Goal: Navigation & Orientation: Find specific page/section

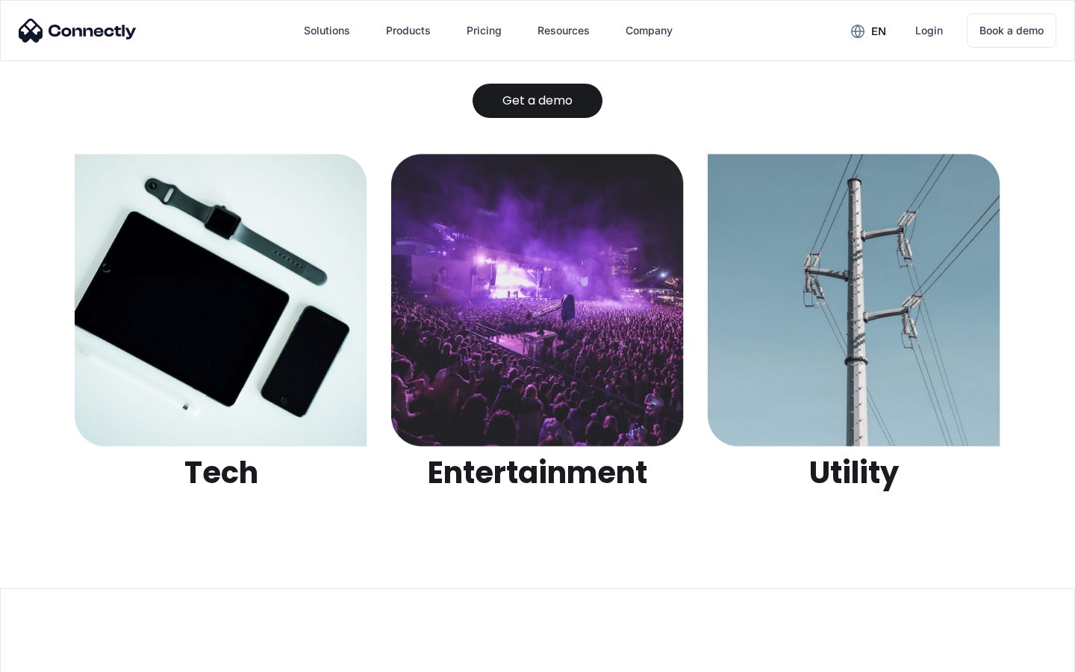
scroll to position [4711, 0]
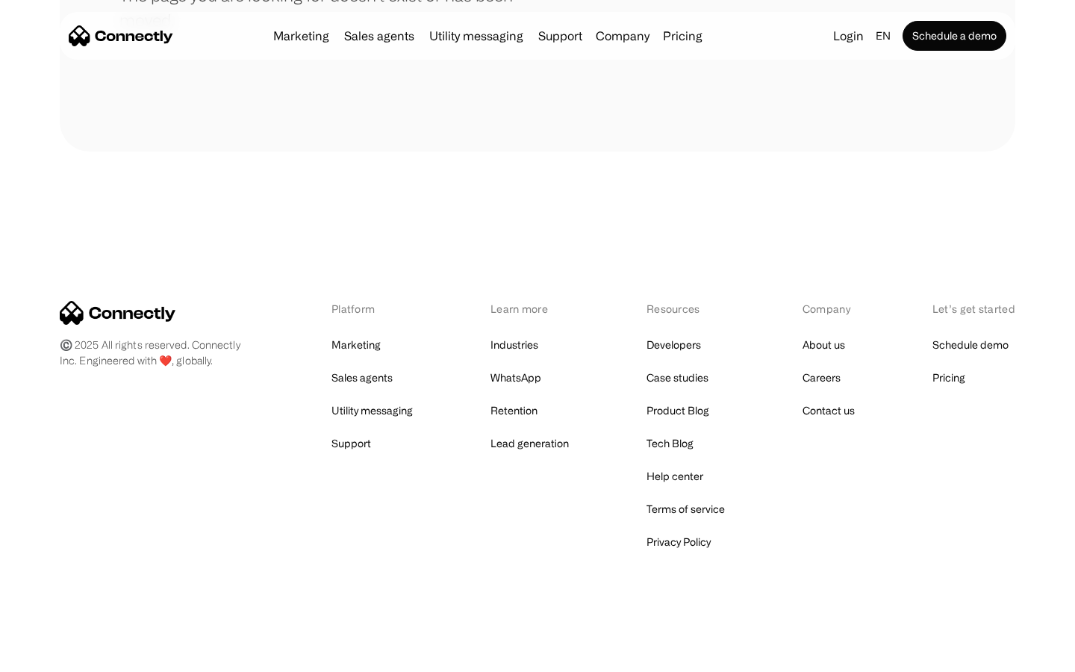
scroll to position [273, 0]
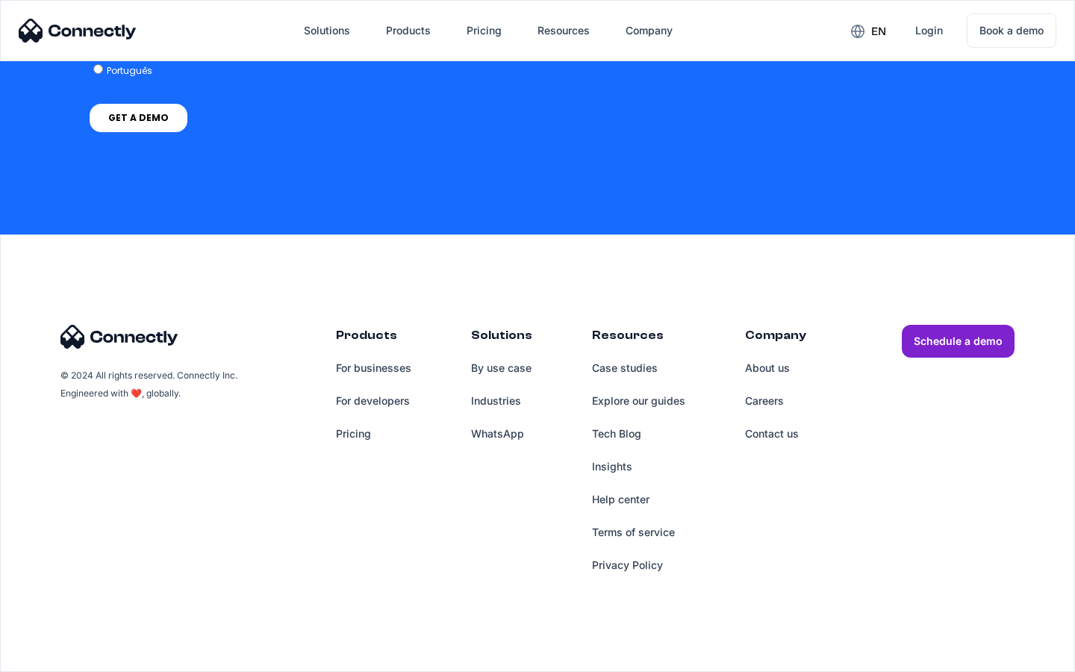
scroll to position [4341, 0]
